Goal: Task Accomplishment & Management: Complete application form

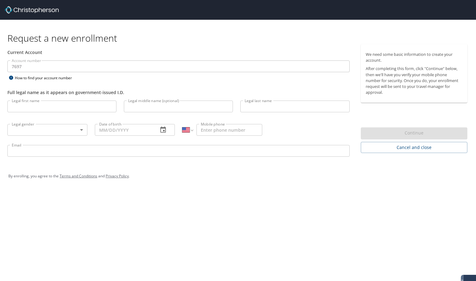
select select "US"
click at [27, 105] on input "Legal first name" at bounding box center [61, 107] width 109 height 12
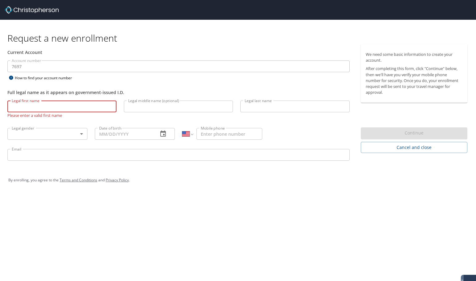
click at [86, 110] on input "Legal first name" at bounding box center [61, 107] width 109 height 12
paste input "[PERSON_NAME]"
drag, startPoint x: 33, startPoint y: 107, endPoint x: 79, endPoint y: 111, distance: 46.9
click at [78, 112] on input "[PERSON_NAME]" at bounding box center [61, 107] width 109 height 12
type input "[PERSON_NAME]"
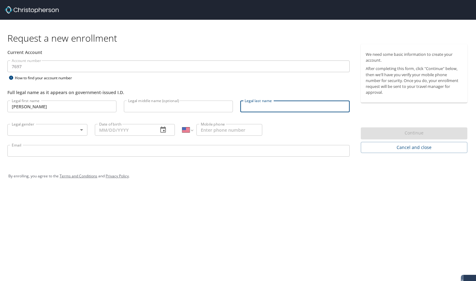
click at [260, 106] on input "Legal last name" at bounding box center [294, 107] width 109 height 12
paste input "[PERSON_NAME]"
click at [243, 108] on input "[PERSON_NAME]" at bounding box center [294, 107] width 109 height 12
type input "[PERSON_NAME]"
click at [43, 129] on body "Request a new enrollment Current Account Account number 7697 Account number How…" at bounding box center [238, 140] width 476 height 281
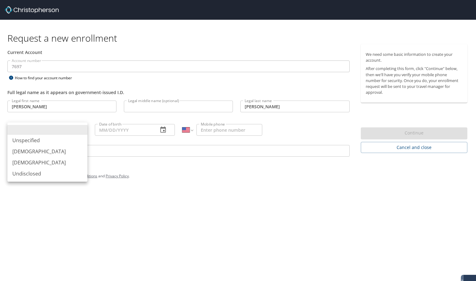
click at [40, 161] on li "[DEMOGRAPHIC_DATA]" at bounding box center [47, 162] width 80 height 11
type input "[DEMOGRAPHIC_DATA]"
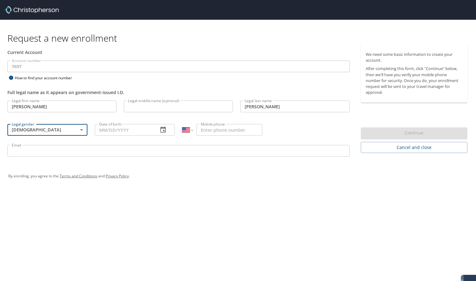
click at [123, 127] on input "Date of birth" at bounding box center [124, 130] width 58 height 12
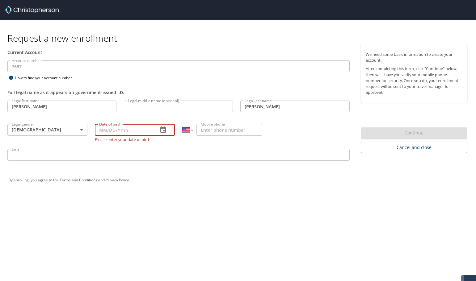
click at [117, 129] on input "Date of birth" at bounding box center [124, 130] width 58 height 12
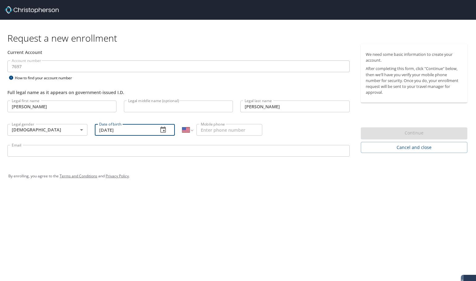
click at [110, 129] on input "[DATE]" at bounding box center [124, 130] width 58 height 12
type input "[DATE]"
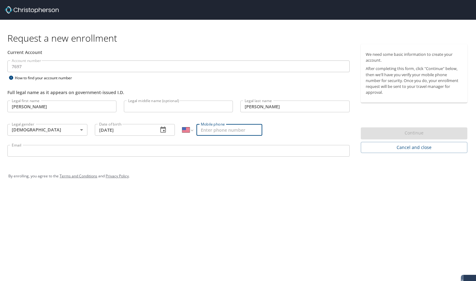
drag, startPoint x: 218, startPoint y: 127, endPoint x: 234, endPoint y: 127, distance: 15.1
click at [218, 127] on input "Mobile phone" at bounding box center [230, 130] width 66 height 12
paste input "[PHONE_NUMBER]"
type input "[PHONE_NUMBER]"
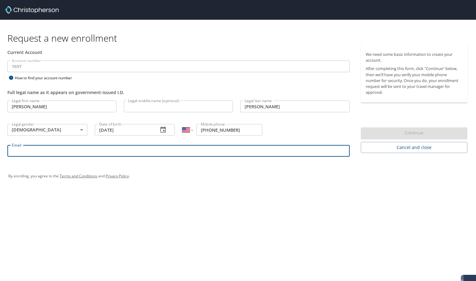
click at [72, 153] on input "Email" at bounding box center [178, 151] width 342 height 12
paste input "[EMAIL_ADDRESS][DOMAIN_NAME]"
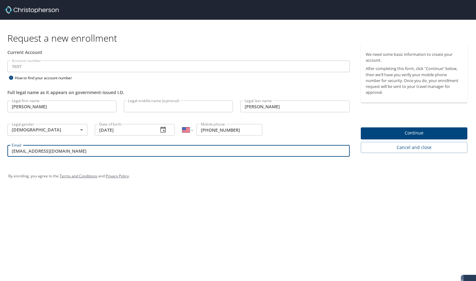
type input "[EMAIL_ADDRESS][DOMAIN_NAME]"
click at [407, 130] on span "Continue" at bounding box center [414, 133] width 97 height 8
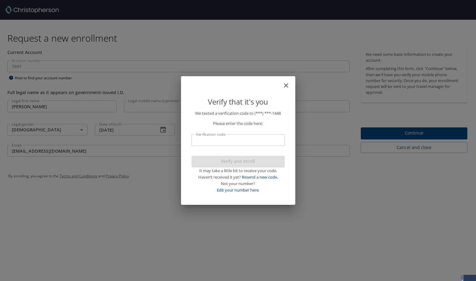
click at [286, 86] on icon "close" at bounding box center [286, 85] width 4 height 4
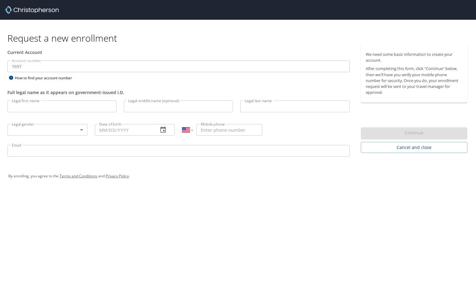
select select "US"
